Goal: Transaction & Acquisition: Purchase product/service

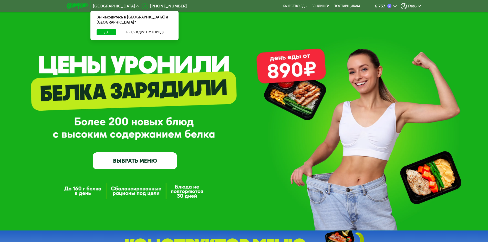
click at [163, 158] on link "ВЫБРАТЬ МЕНЮ" at bounding box center [135, 160] width 84 height 17
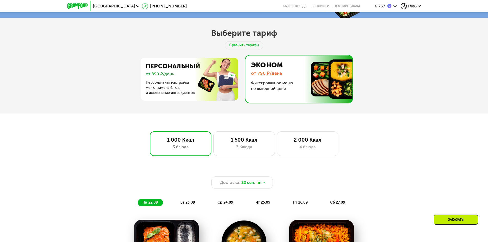
scroll to position [193, 0]
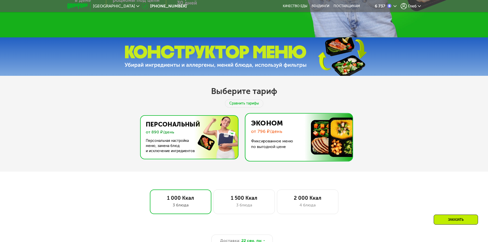
click at [173, 129] on img at bounding box center [188, 137] width 100 height 43
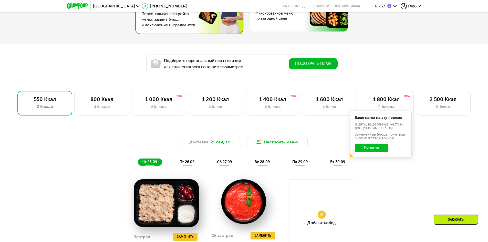
scroll to position [321, 0]
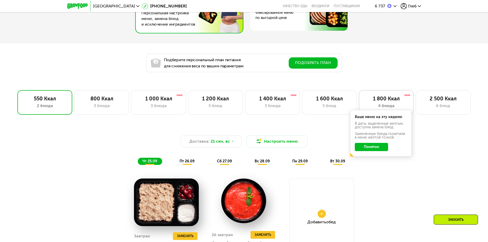
click at [386, 102] on div "1 800 Ккал" at bounding box center [386, 98] width 44 height 6
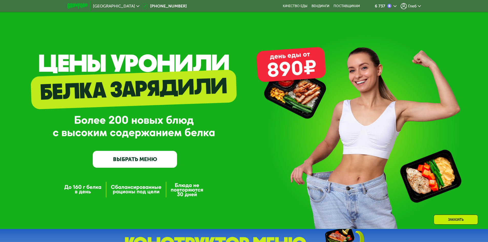
scroll to position [0, 0]
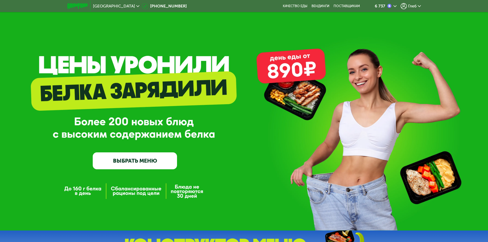
click at [414, 6] on span "Глеб" at bounding box center [412, 6] width 8 height 4
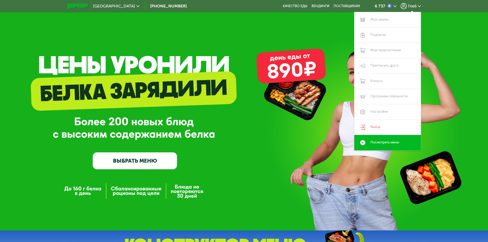
click at [82, 5] on img at bounding box center [77, 5] width 20 height 5
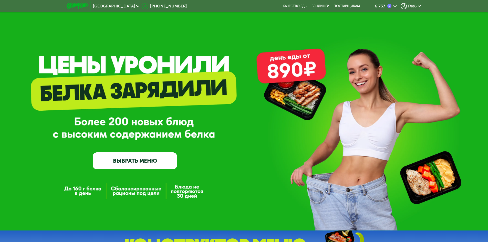
click at [77, 8] on img at bounding box center [77, 5] width 20 height 5
click at [390, 6] on img at bounding box center [389, 6] width 4 height 4
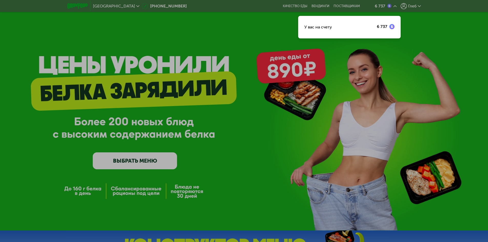
click at [320, 26] on div "У вас на счету" at bounding box center [318, 27] width 28 height 6
click at [390, 26] on img at bounding box center [391, 26] width 5 height 5
click at [415, 34] on div at bounding box center [244, 121] width 488 height 242
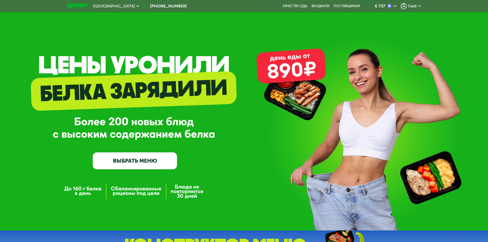
click at [127, 159] on link "ВЫБРАТЬ МЕНЮ" at bounding box center [135, 160] width 84 height 17
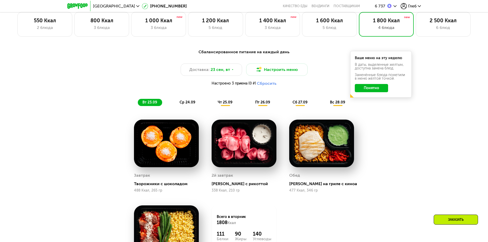
scroll to position [401, 0]
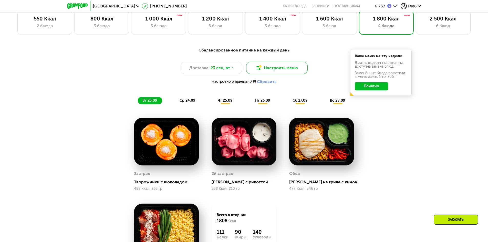
click at [278, 68] on button "Настроить меню" at bounding box center [276, 68] width 61 height 12
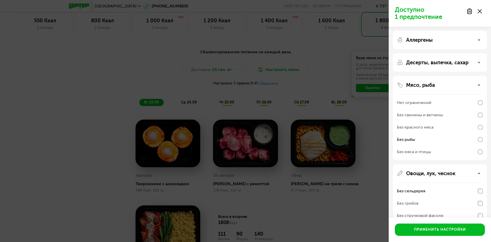
click at [303, 106] on div "Доступно 1 предпочтение Аллергены Десерты, выпечка, сахар Мясо, рыба Нет ограни…" at bounding box center [245, 121] width 491 height 242
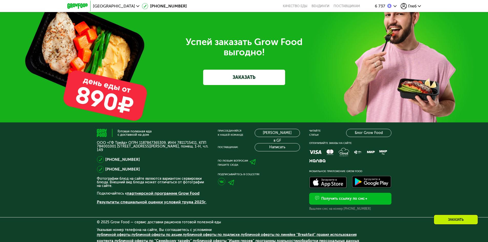
scroll to position [1770, 0]
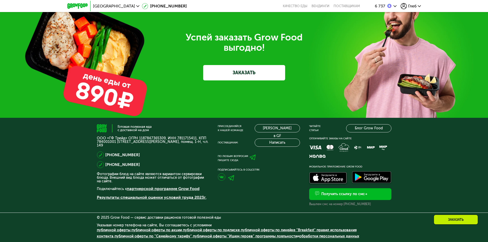
click at [249, 77] on link "ЗАКАЗАТЬ" at bounding box center [244, 72] width 82 height 15
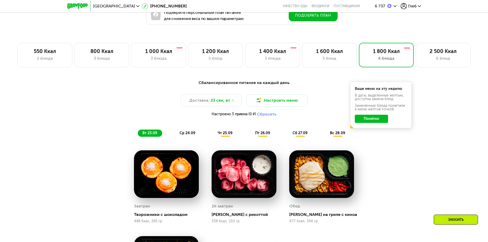
scroll to position [292, 0]
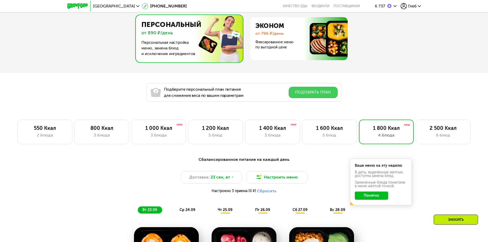
click at [317, 91] on button "Подобрать план" at bounding box center [312, 92] width 49 height 11
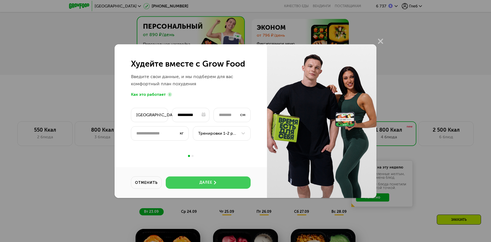
click at [207, 183] on div "далее" at bounding box center [206, 182] width 13 height 5
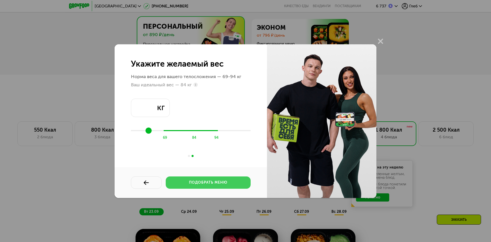
click at [214, 182] on div "подобрать меню" at bounding box center [208, 182] width 38 height 5
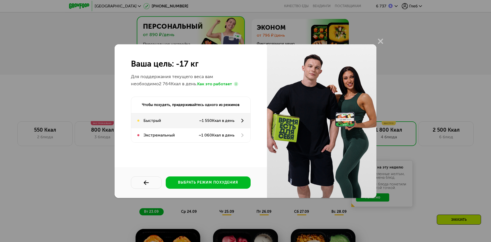
click at [185, 117] on div "Быстрый ~ 1 550 Ккал в день" at bounding box center [190, 120] width 119 height 14
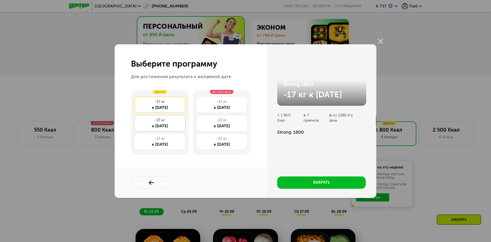
click at [177, 128] on div "к [DATE]" at bounding box center [160, 126] width 46 height 6
click at [173, 143] on div "к [DATE]" at bounding box center [160, 144] width 46 height 6
click at [169, 124] on div "к [DATE]" at bounding box center [160, 126] width 46 height 6
click at [165, 106] on div "к [DATE]" at bounding box center [160, 107] width 46 height 6
click at [164, 126] on div "к [DATE]" at bounding box center [160, 126] width 46 height 6
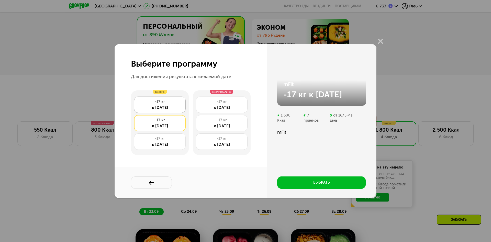
click at [157, 107] on div "к [DATE]" at bounding box center [160, 107] width 46 height 6
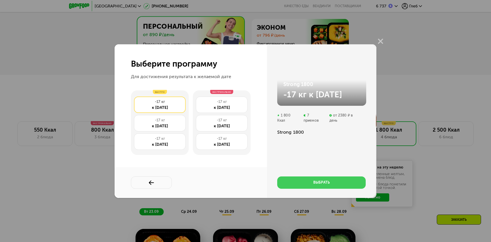
click at [308, 180] on button "выбрать" at bounding box center [321, 182] width 89 height 12
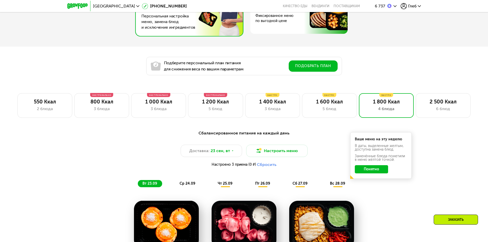
scroll to position [317, 0]
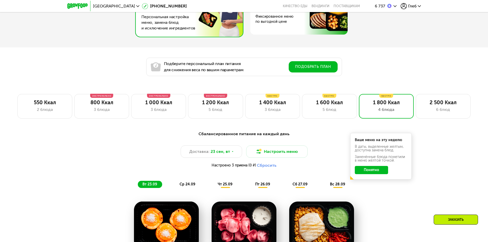
click at [370, 172] on button "Понятно" at bounding box center [371, 170] width 33 height 8
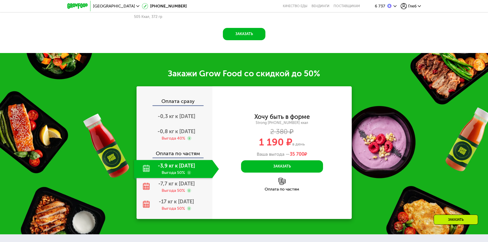
scroll to position [676, 0]
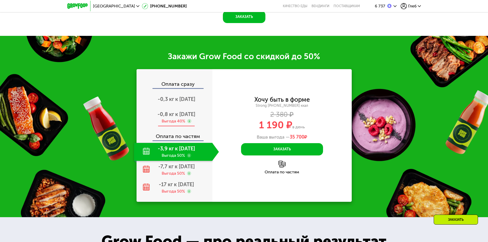
click at [177, 117] on span "-0,8 кг к [DATE]" at bounding box center [176, 114] width 38 height 6
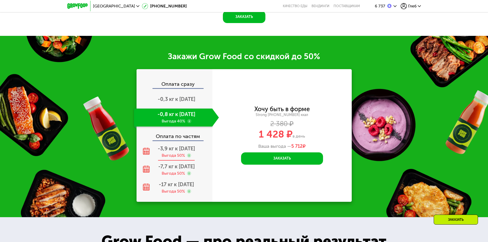
click at [178, 152] on span "-3,9 кг к [DATE]" at bounding box center [176, 148] width 37 height 6
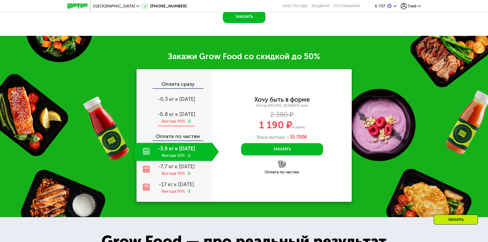
click at [180, 124] on div "Выгода 40%" at bounding box center [174, 121] width 24 height 6
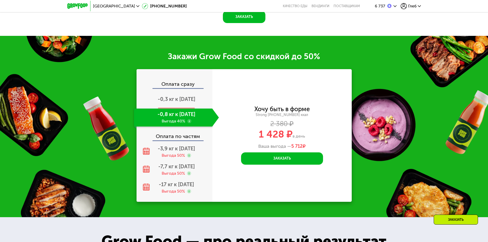
click at [177, 102] on span "-0,3 кг к [DATE]" at bounding box center [176, 99] width 37 height 6
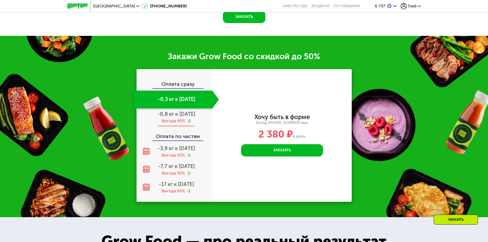
click at [174, 117] on span "-0,8 кг к [DATE]" at bounding box center [176, 114] width 38 height 6
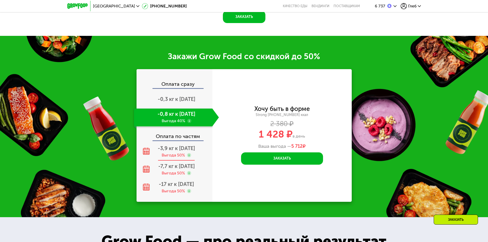
click at [174, 151] on span "-3,9 кг к [DATE]" at bounding box center [176, 148] width 37 height 6
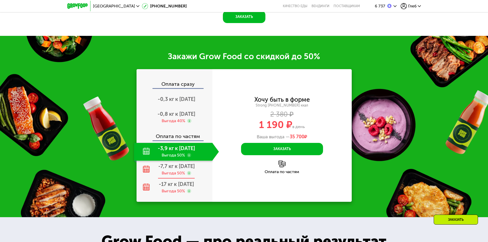
scroll to position [737, 0]
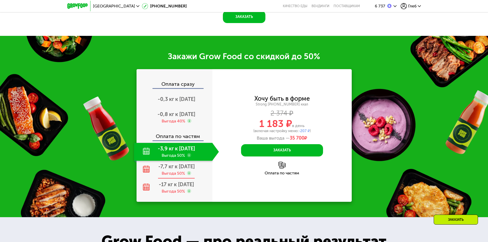
click at [174, 169] on span "-7,7 кг к [DATE]" at bounding box center [176, 166] width 36 height 6
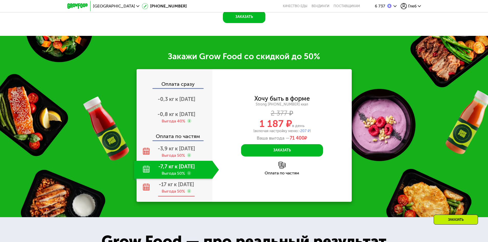
click at [173, 189] on div "-17 кг к [DATE] Выгода 50%" at bounding box center [176, 188] width 85 height 18
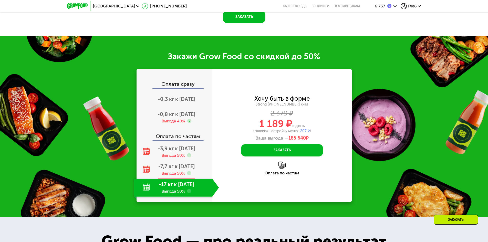
click at [175, 169] on span "-7,7 кг к [DATE]" at bounding box center [176, 166] width 36 height 6
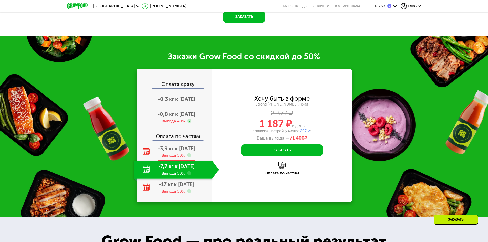
click at [180, 155] on div "Выгода 50%" at bounding box center [173, 156] width 23 height 6
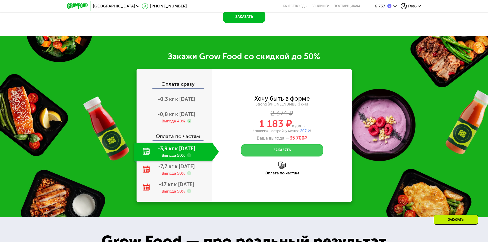
click at [279, 150] on button "Заказать" at bounding box center [282, 150] width 82 height 12
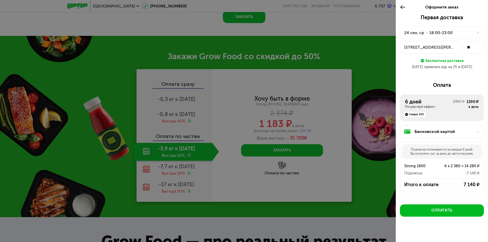
click at [460, 33] on div "[DATE] • 18:00-23:00" at bounding box center [438, 33] width 69 height 6
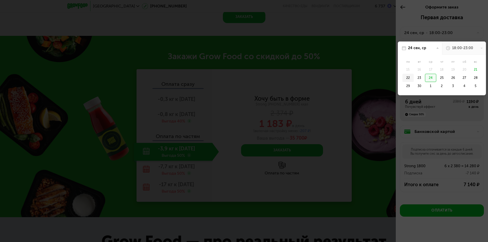
click at [408, 77] on div "22" at bounding box center [407, 78] width 11 height 8
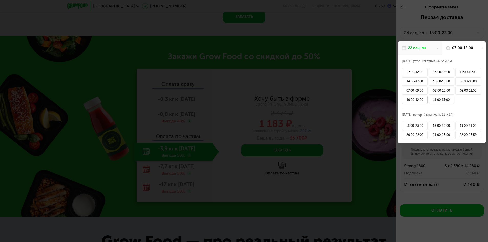
click at [413, 100] on div "10:00-12:00" at bounding box center [415, 100] width 26 height 8
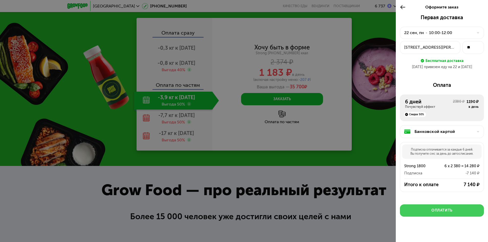
click at [437, 210] on div "Оплатить" at bounding box center [441, 210] width 21 height 5
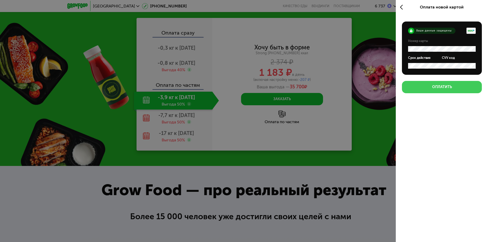
click at [447, 82] on button "Оплатить" at bounding box center [442, 87] width 80 height 12
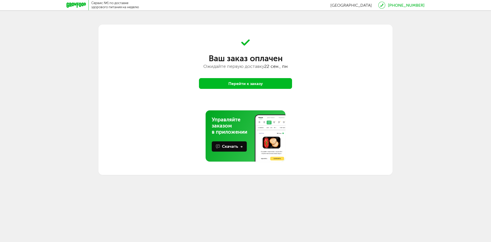
click at [250, 83] on button "Перейти к заказу" at bounding box center [245, 83] width 93 height 11
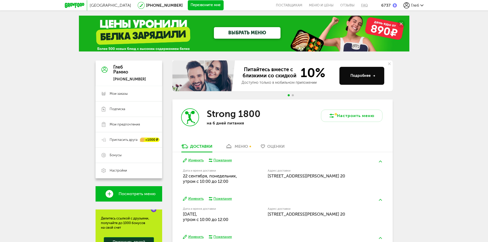
click at [366, 5] on link "FAQ" at bounding box center [363, 5] width 10 height 10
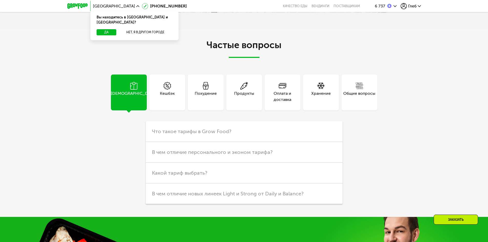
scroll to position [1348, 0]
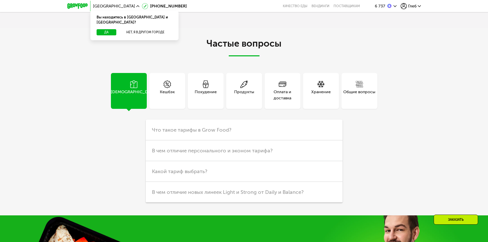
click at [365, 102] on div "Общие вопросы" at bounding box center [359, 91] width 36 height 36
